Goal: Information Seeking & Learning: Find specific fact

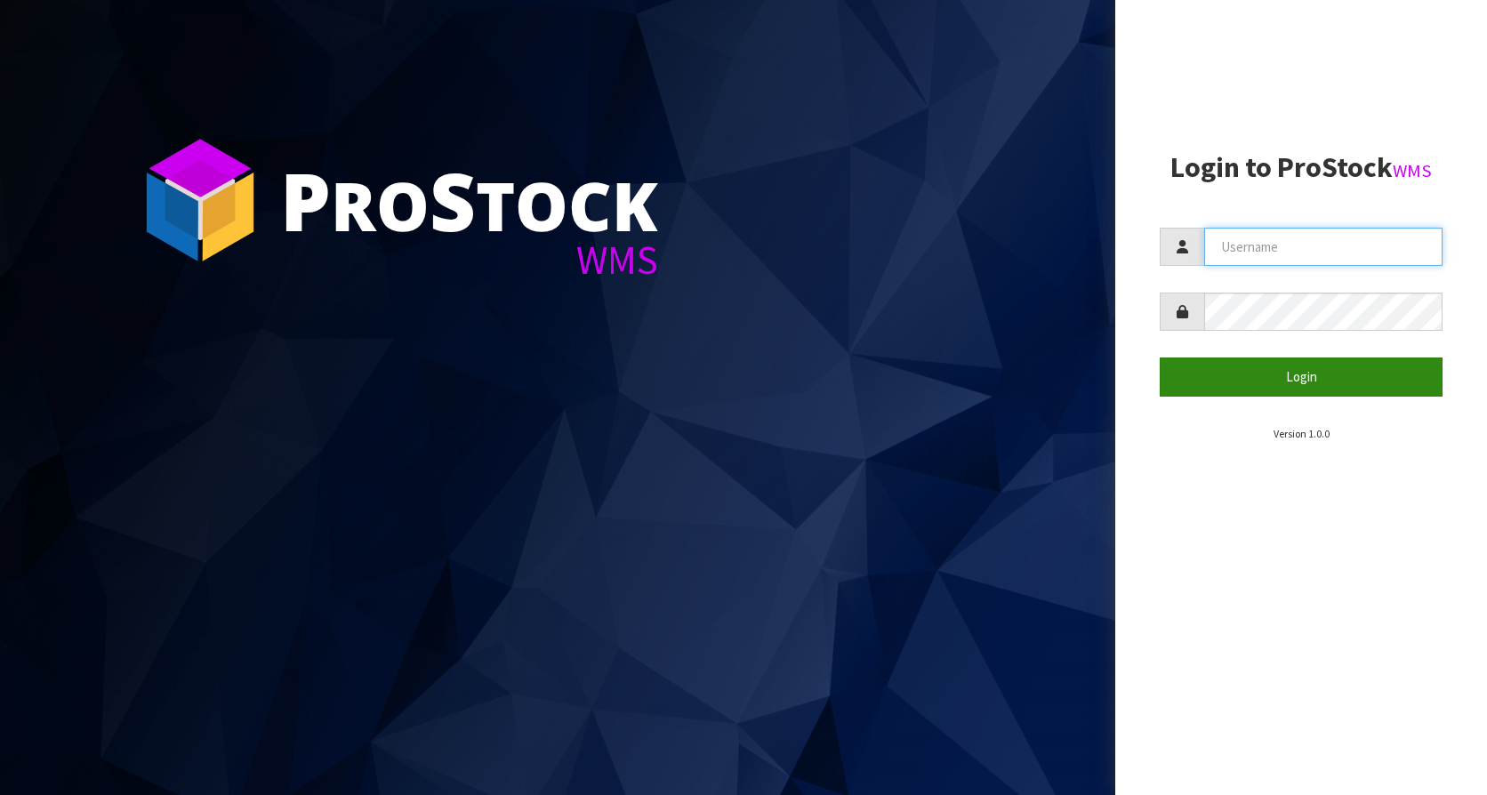
type input "KitchenAid"
click at [1315, 366] on button "Login" at bounding box center [1301, 377] width 283 height 38
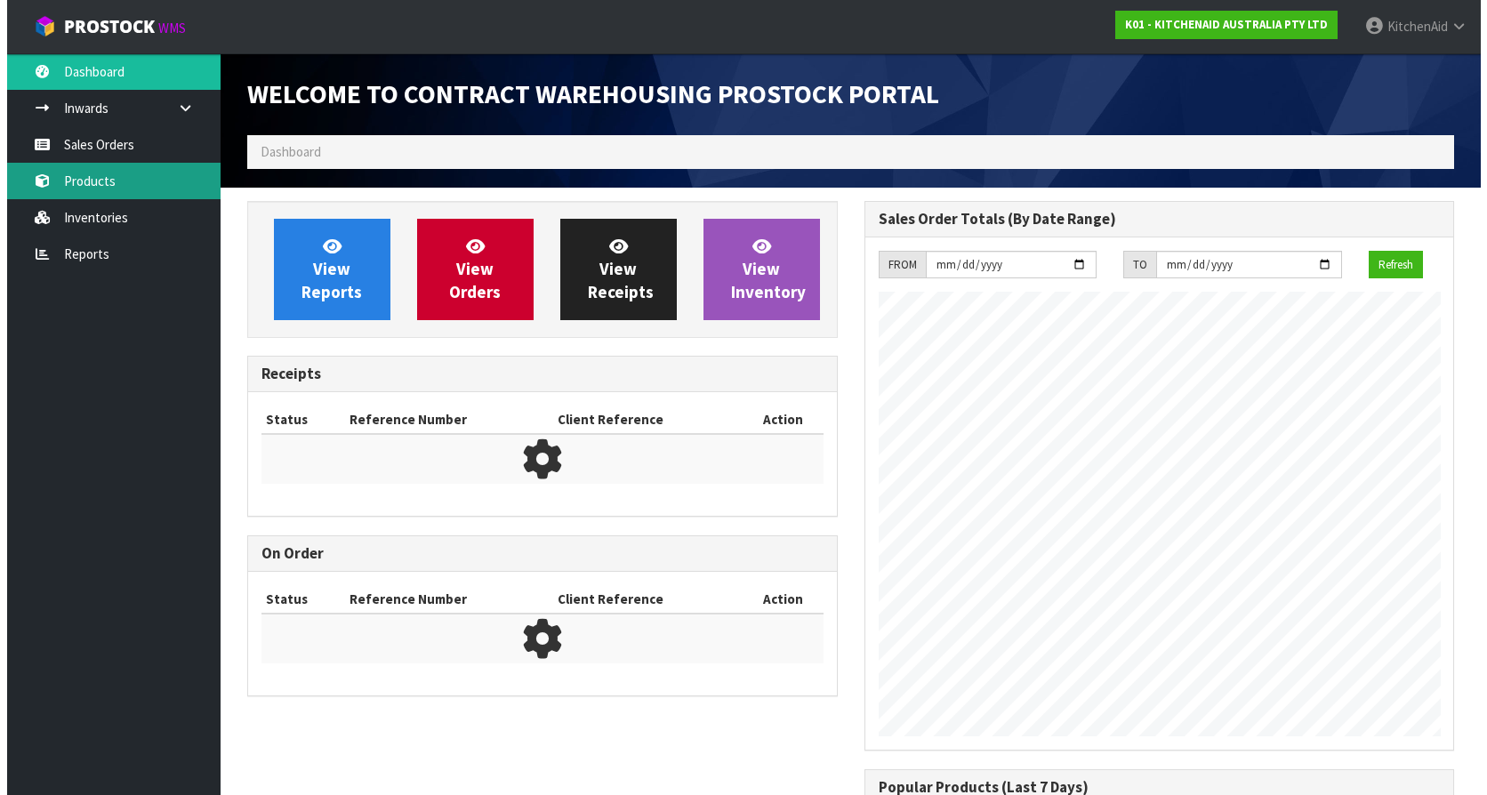
scroll to position [986, 616]
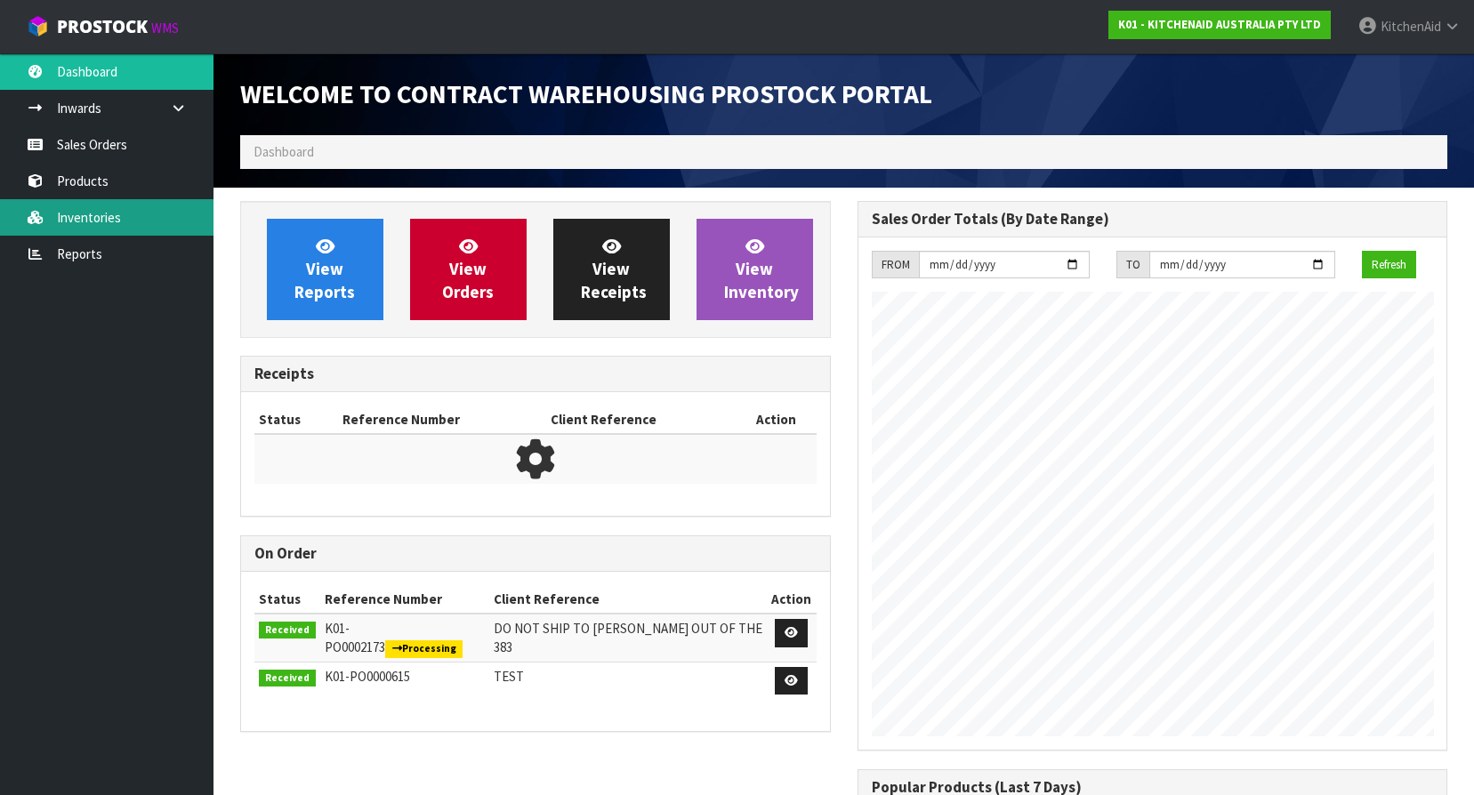
click at [134, 207] on link "Inventories" at bounding box center [106, 217] width 213 height 36
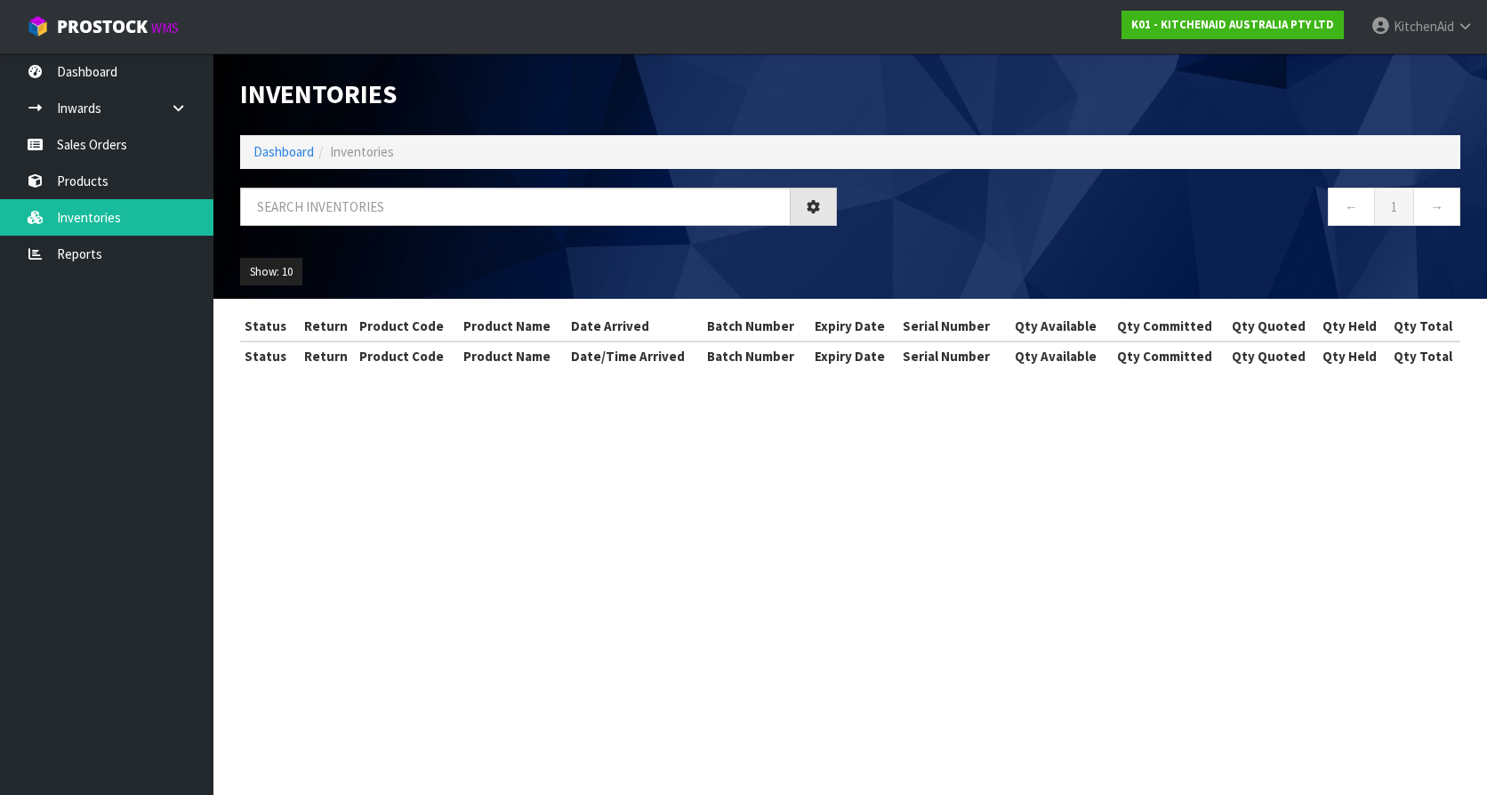
click at [353, 166] on ol "Dashboard Inventories" at bounding box center [850, 151] width 1220 height 33
click at [359, 204] on input "text" at bounding box center [515, 207] width 551 height 38
click at [364, 211] on input "text" at bounding box center [515, 207] width 551 height 38
paste input "W10417014"
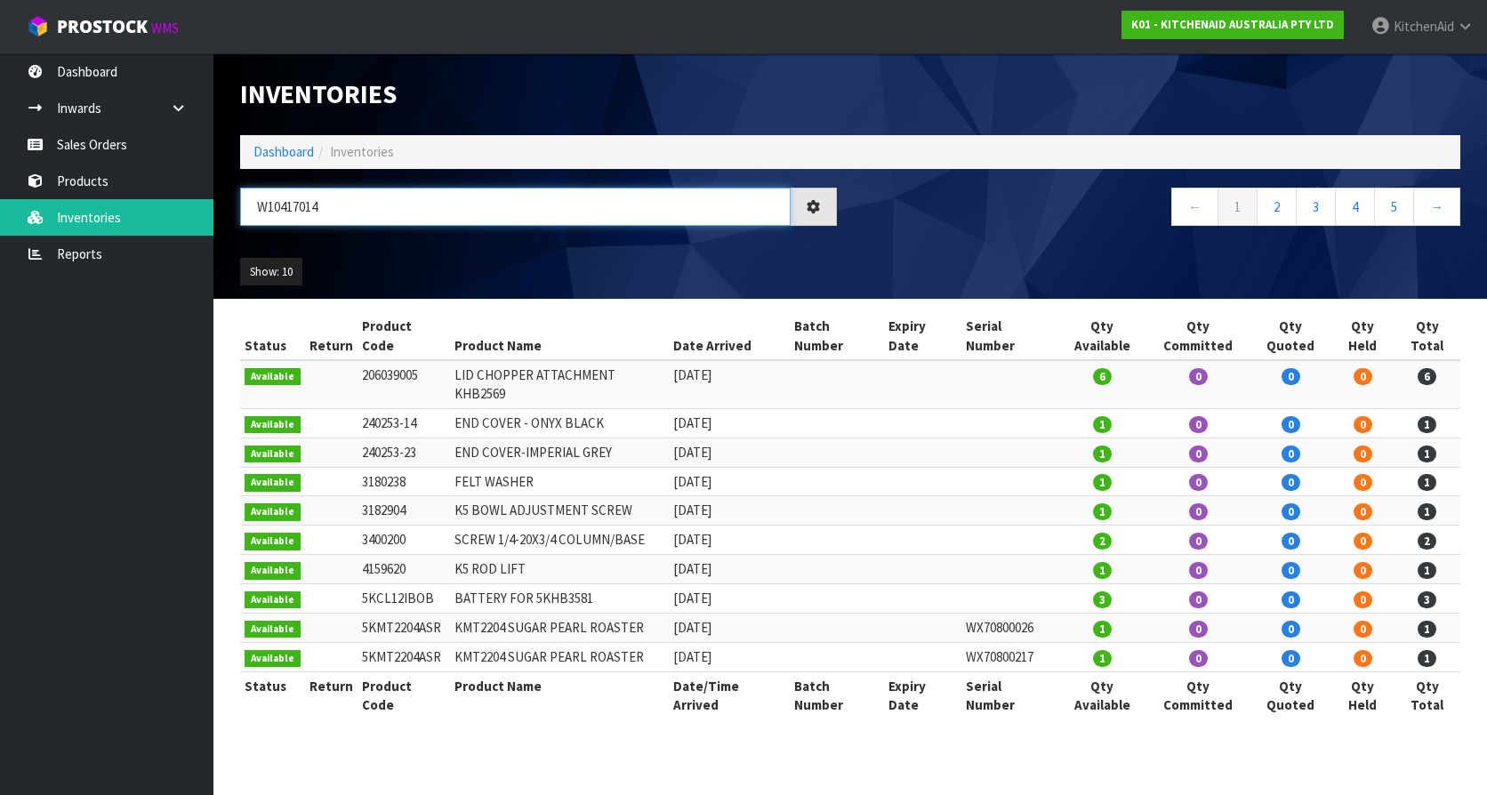
type input "W10417014"
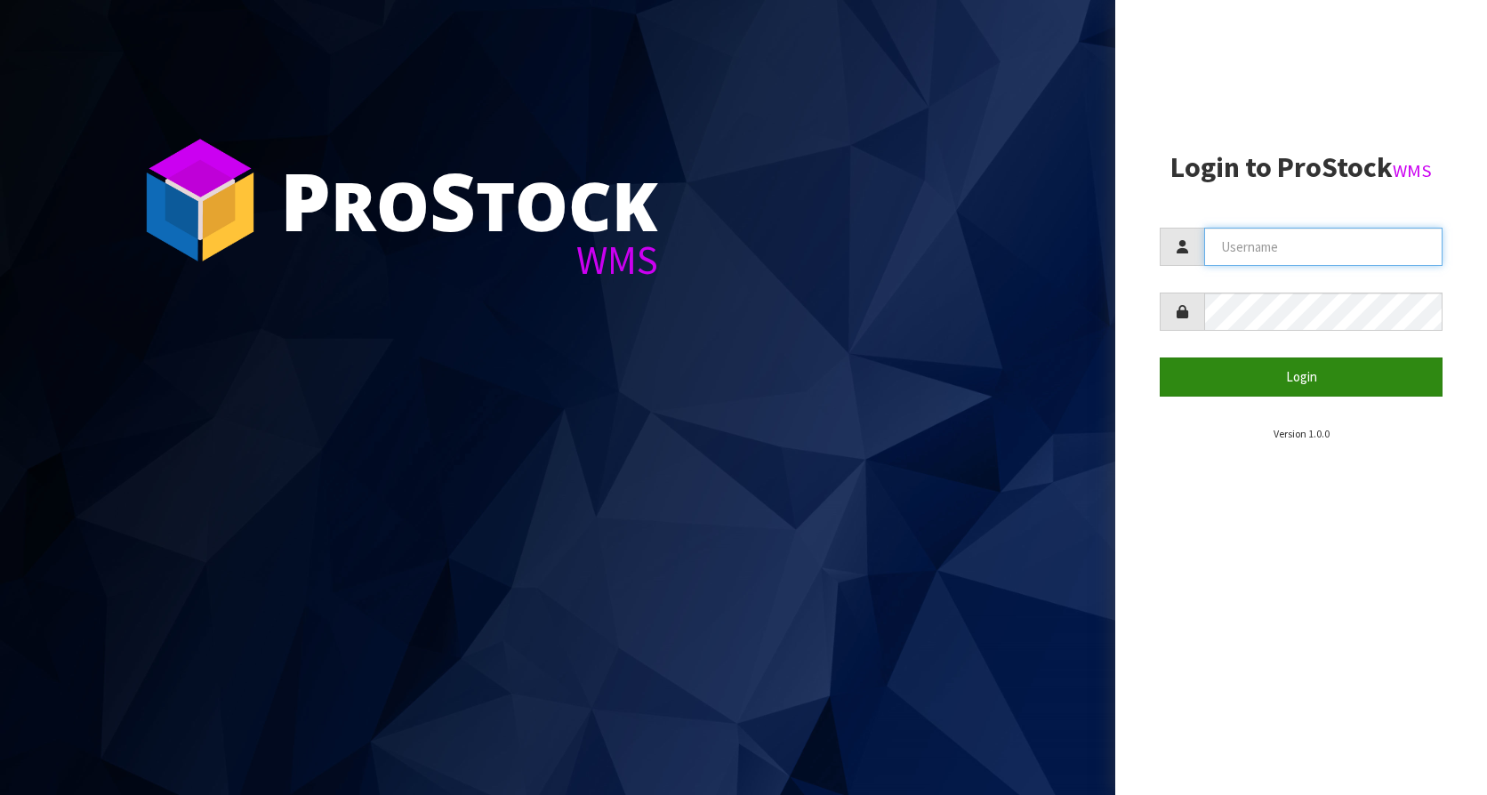
type input "KitchenAid"
click at [1295, 377] on button "Login" at bounding box center [1301, 377] width 283 height 38
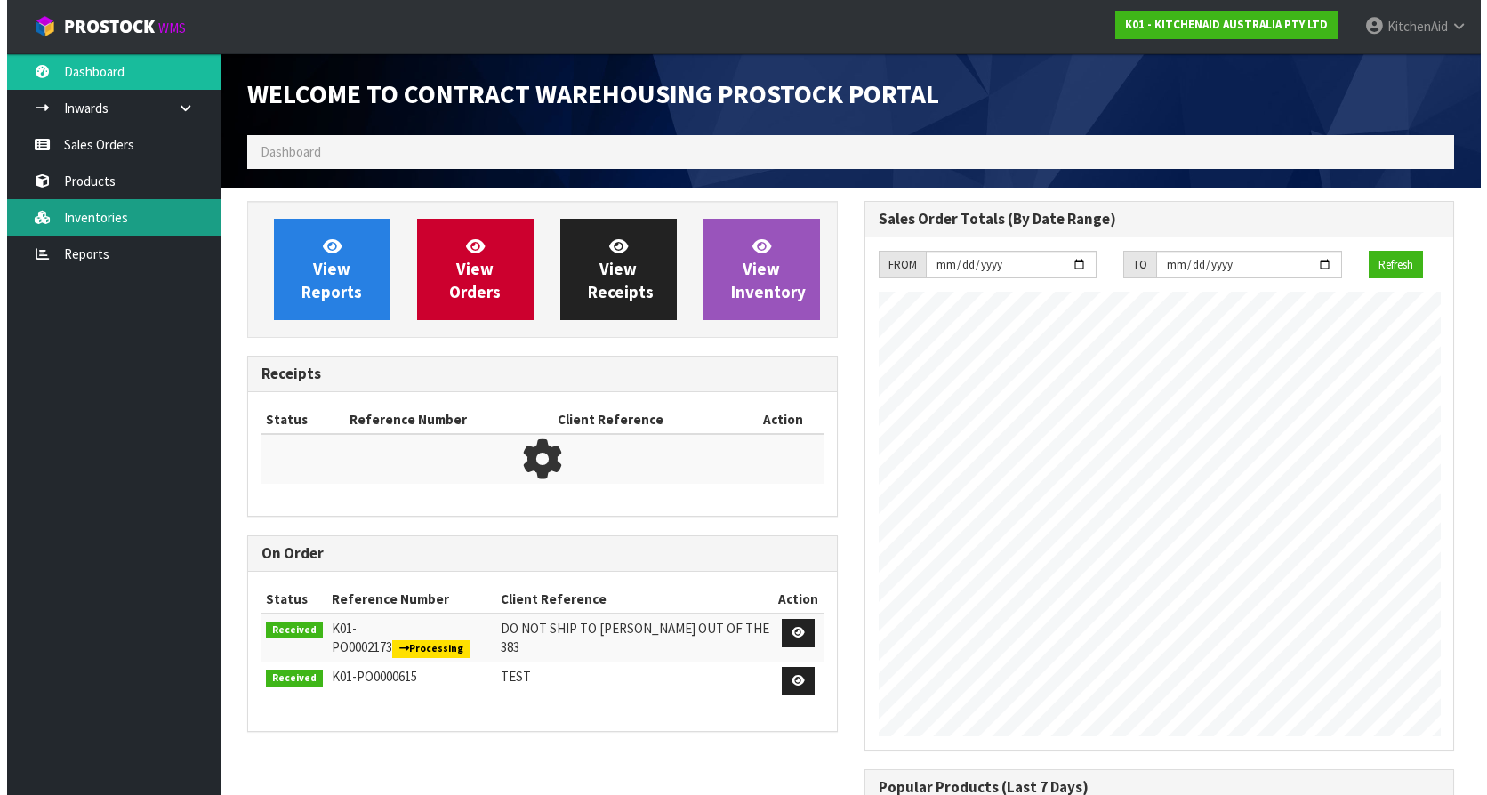
scroll to position [986, 616]
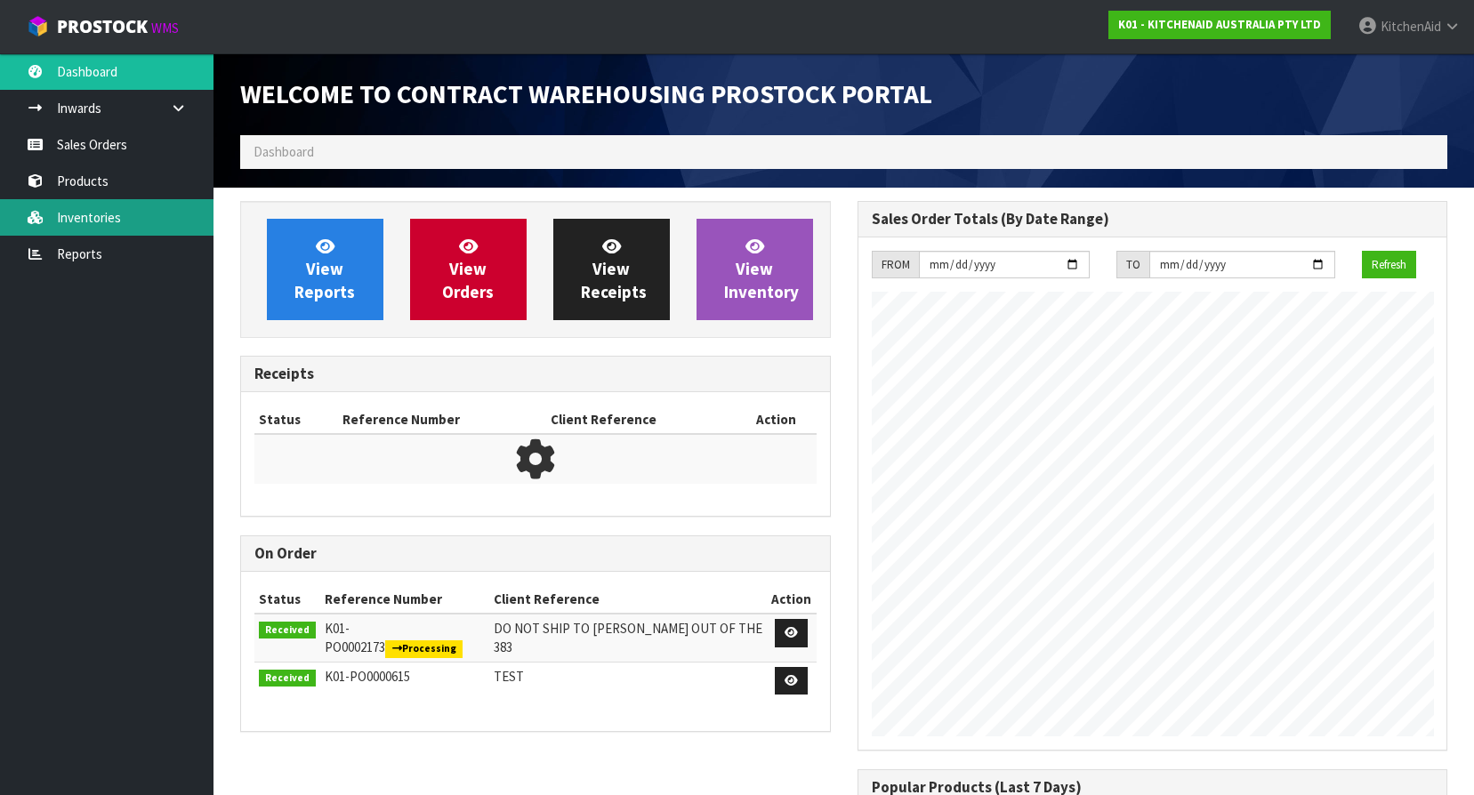
click at [112, 218] on link "Inventories" at bounding box center [106, 217] width 213 height 36
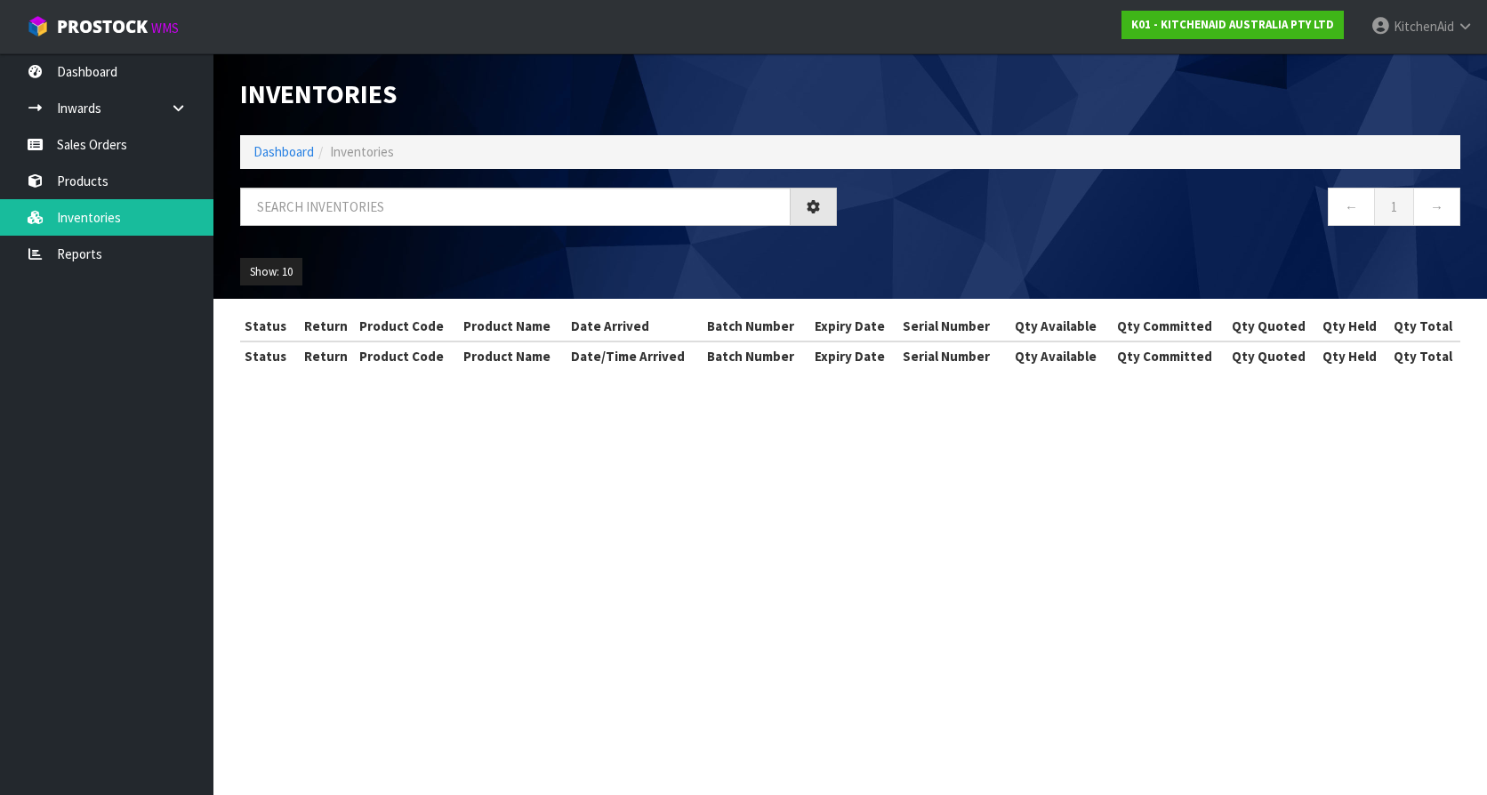
click at [364, 156] on span "Inventories" at bounding box center [362, 151] width 64 height 17
click at [353, 218] on input "text" at bounding box center [515, 207] width 551 height 38
paste input "KAAA-31123"
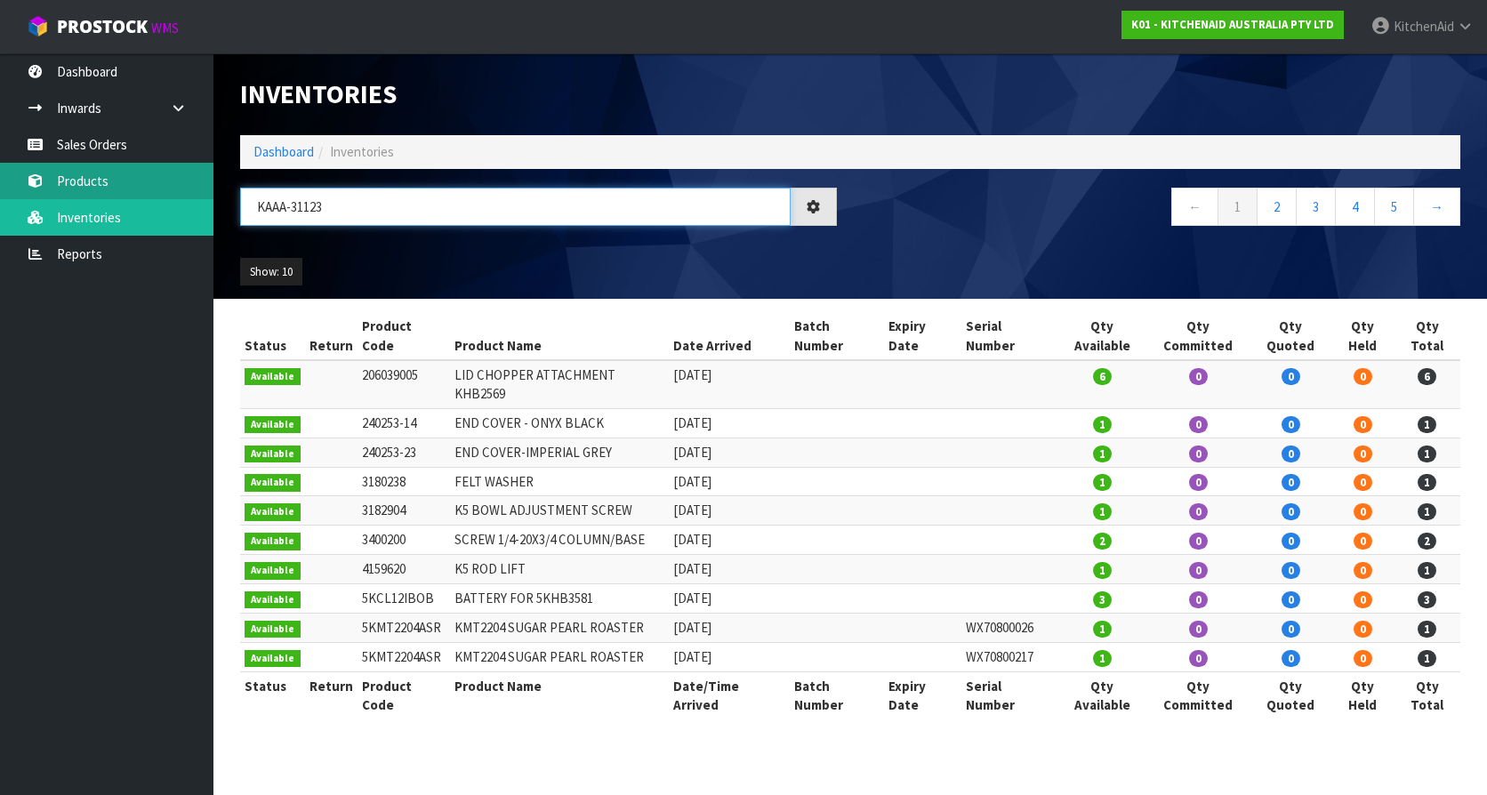
drag, startPoint x: 209, startPoint y: 201, endPoint x: 0, endPoint y: 197, distance: 209.0
click at [0, 196] on html "Toggle navigation ProStock WMS K01 - KITCHENAID AUSTRALIA PTY LTD KitchenAid Lo…" at bounding box center [743, 397] width 1487 height 795
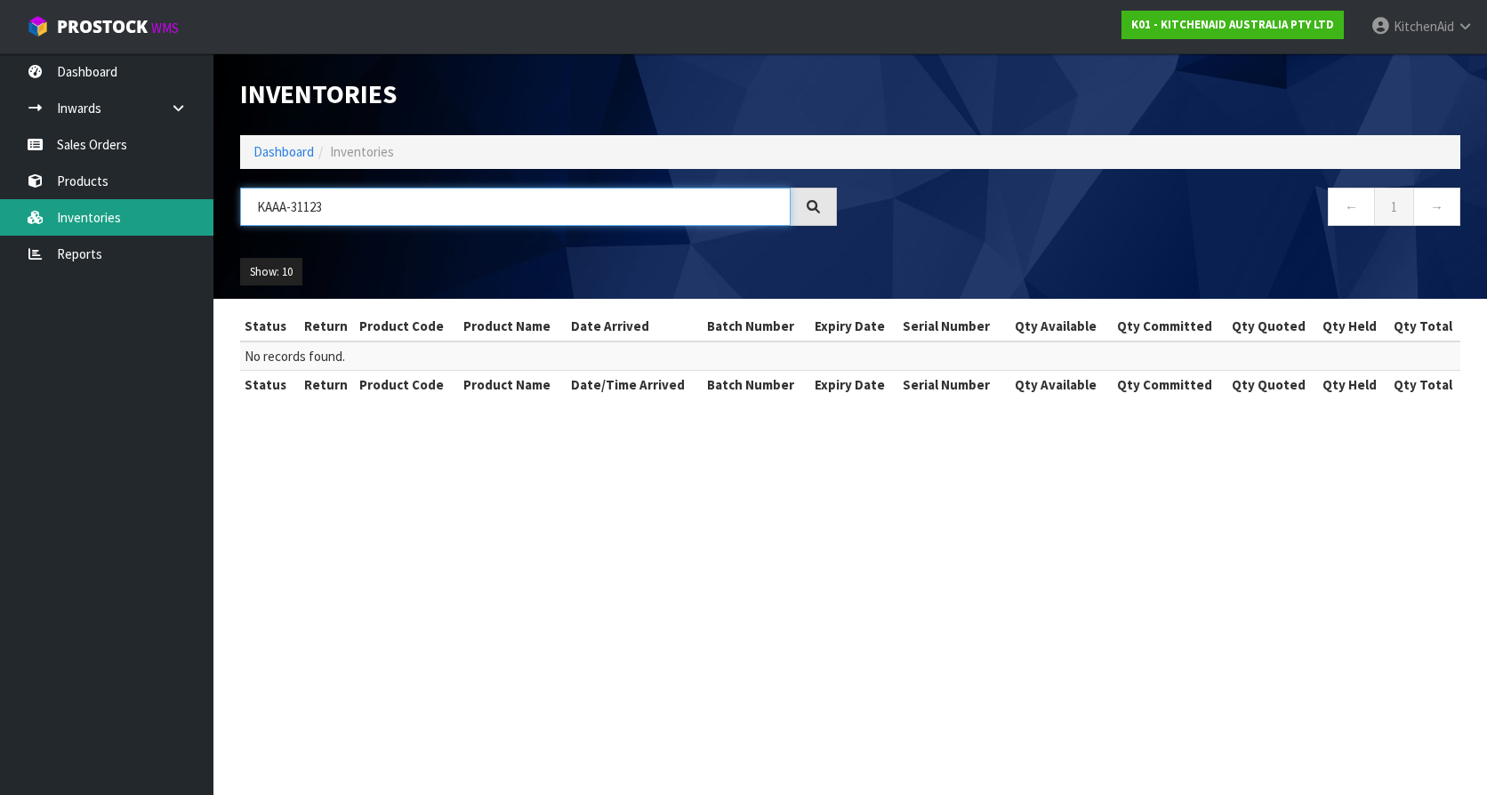
paste input "W10417014"
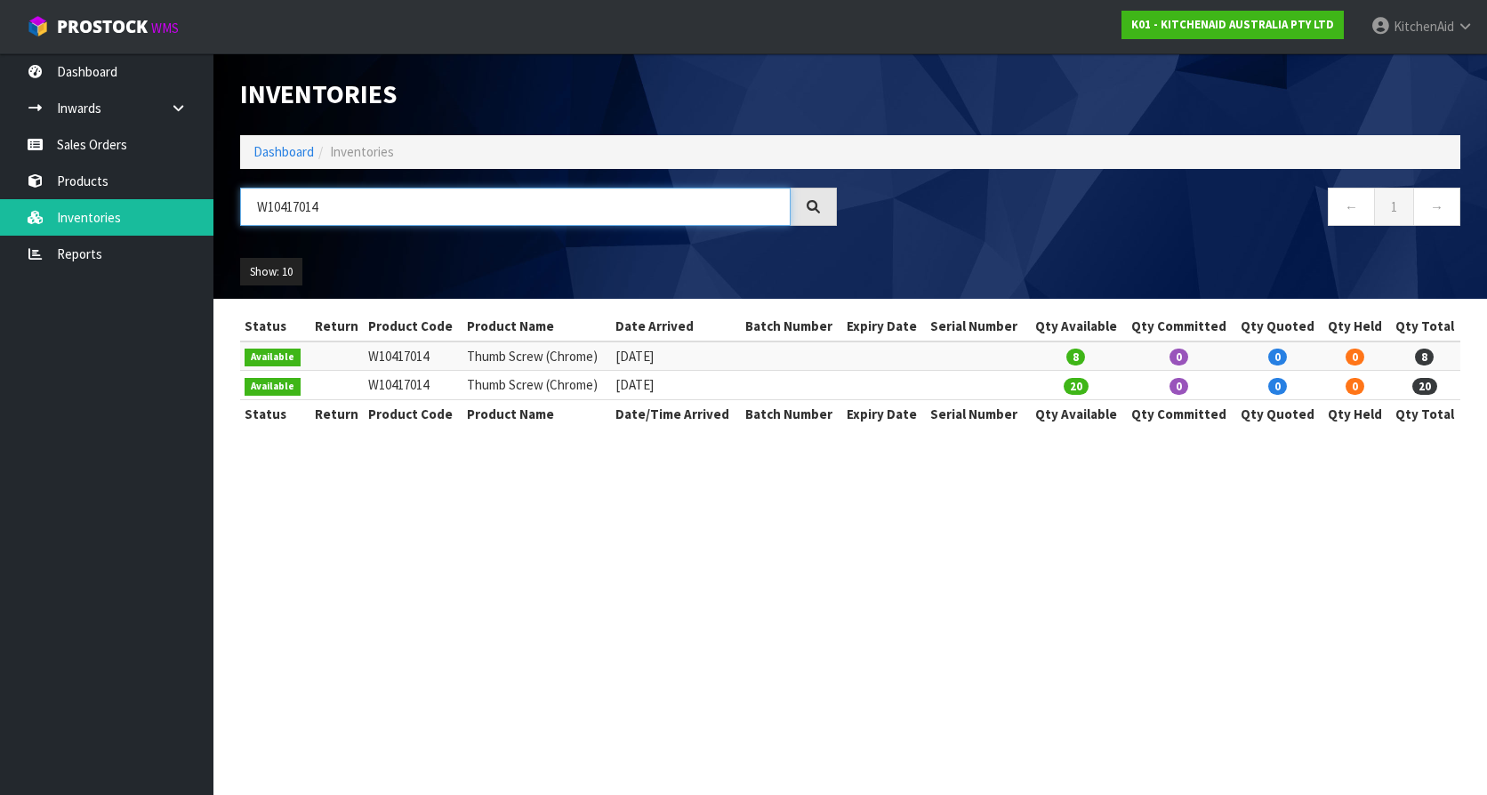
click at [332, 205] on input "W10417014" at bounding box center [515, 207] width 551 height 38
drag, startPoint x: 332, startPoint y: 205, endPoint x: 216, endPoint y: 204, distance: 115.6
click at [216, 204] on header "Inventories Dashboard Inventories W10417014 ← 1 → Show: 10 5 10 25 50 All Show …" at bounding box center [850, 175] width 1274 height 245
type input "W10417014"
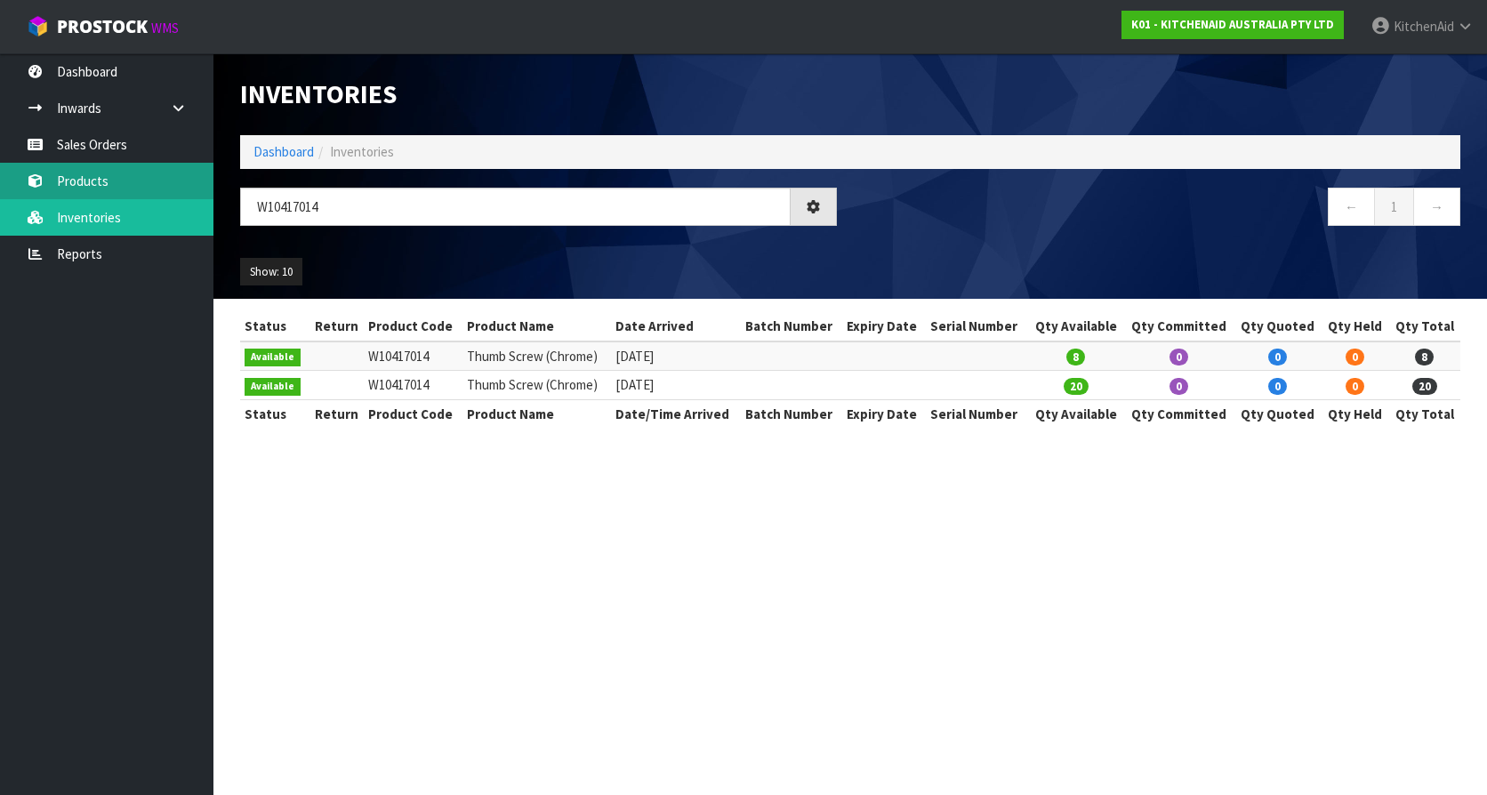
click at [84, 186] on link "Products" at bounding box center [106, 181] width 213 height 36
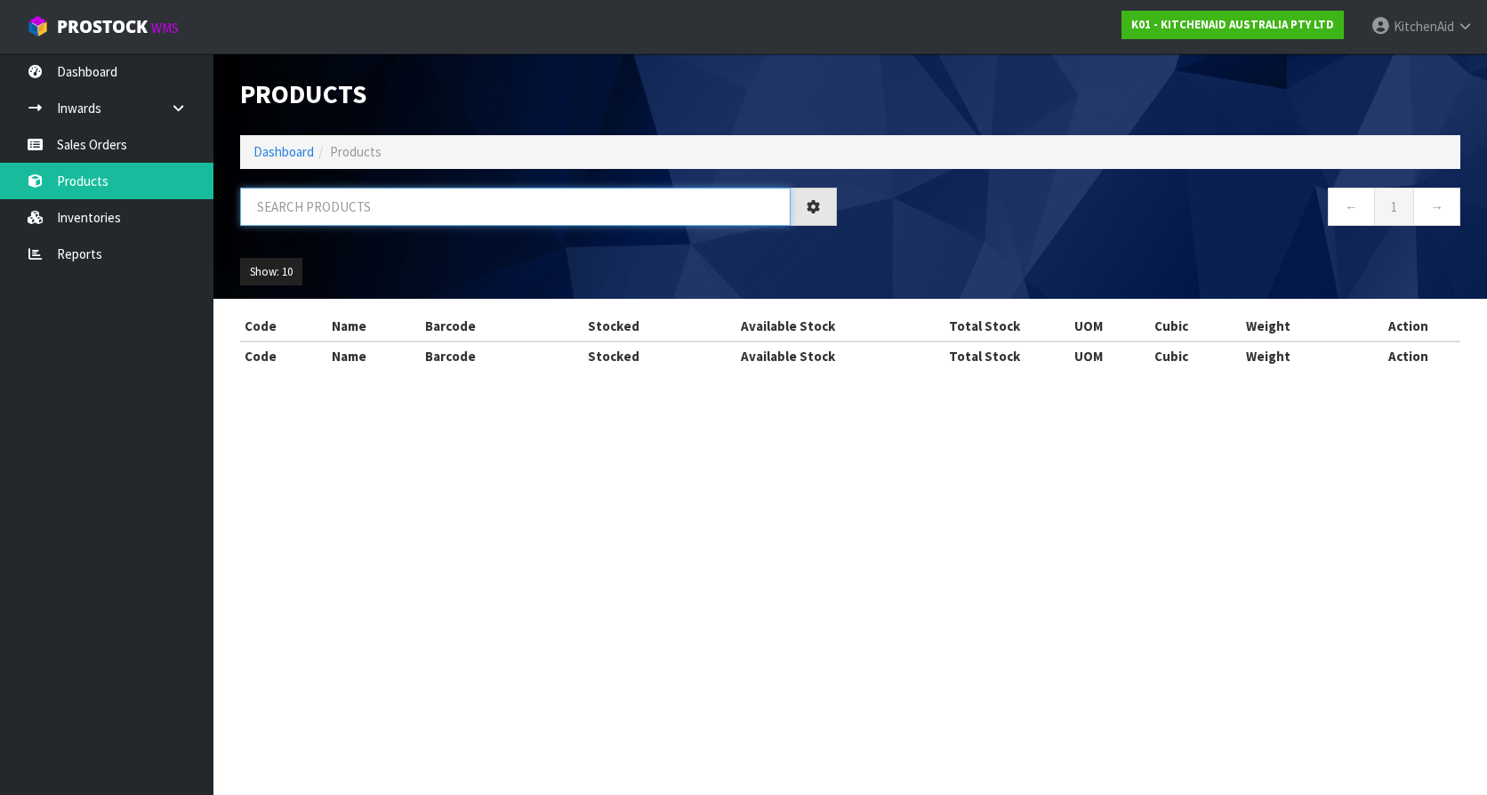
drag, startPoint x: 349, startPoint y: 213, endPoint x: 262, endPoint y: 213, distance: 86.3
click at [264, 213] on input "text" at bounding box center [515, 207] width 551 height 38
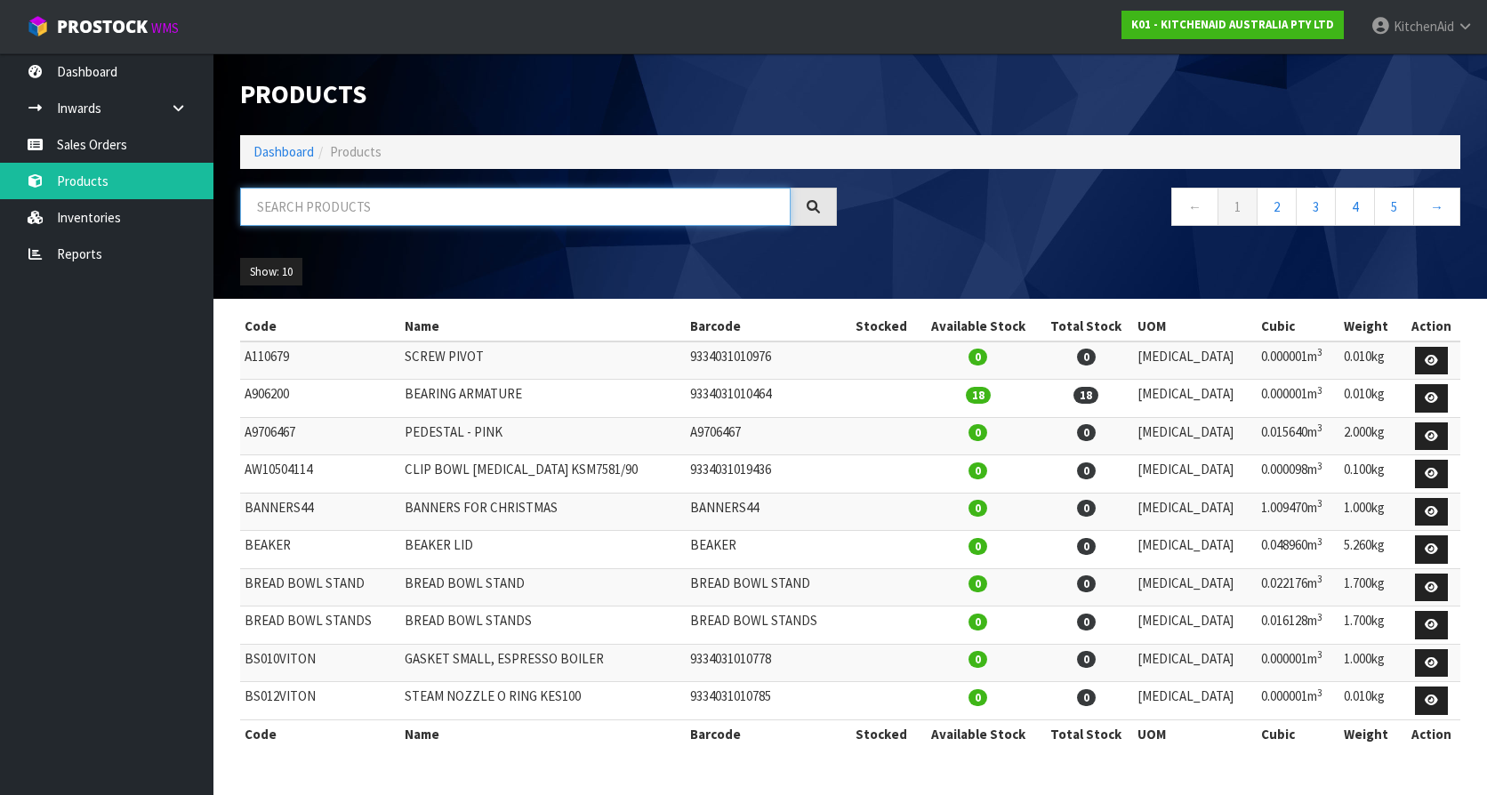
paste input "W10417014"
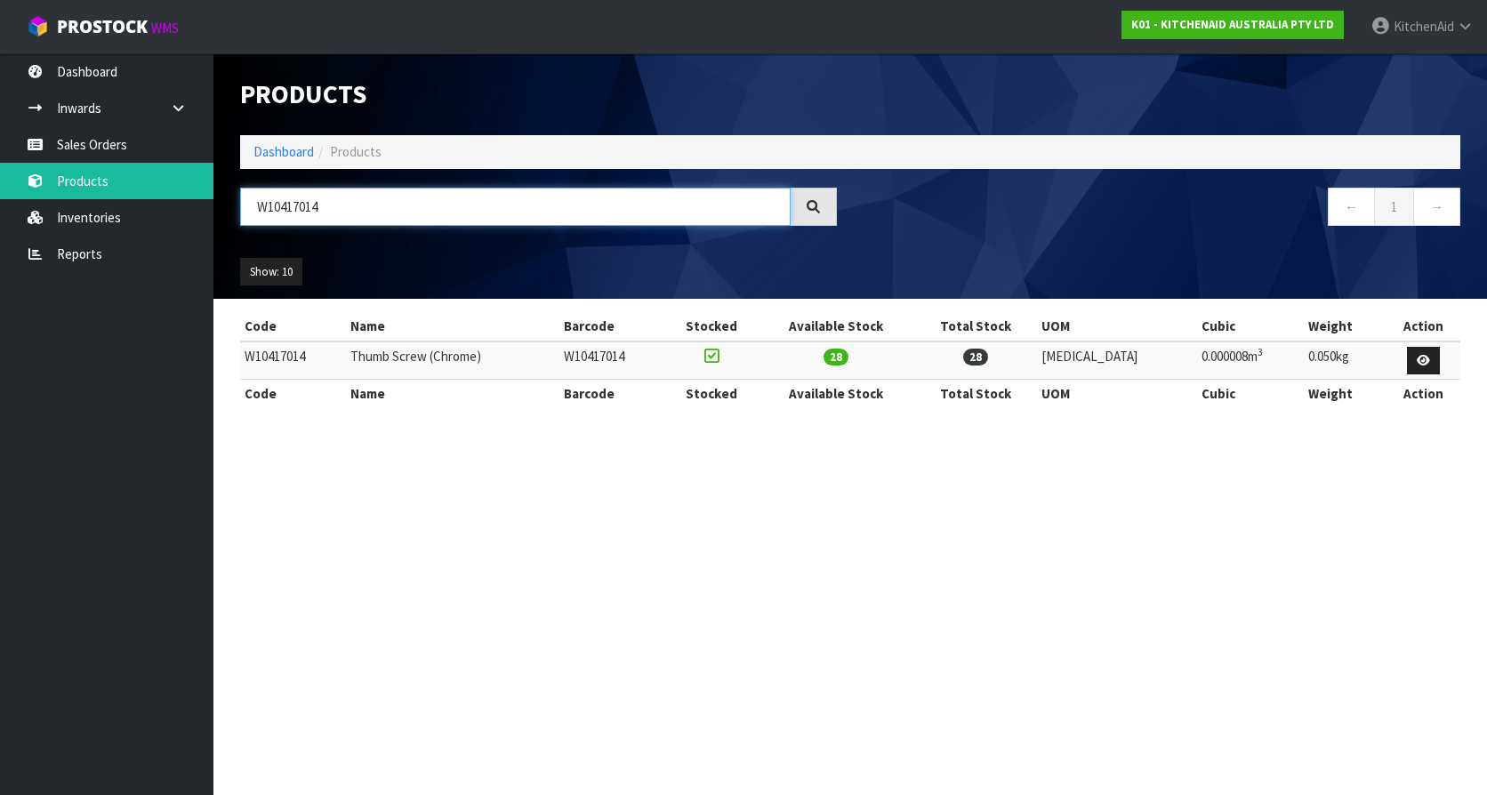
type input "W10417014"
